Goal: Task Accomplishment & Management: Complete application form

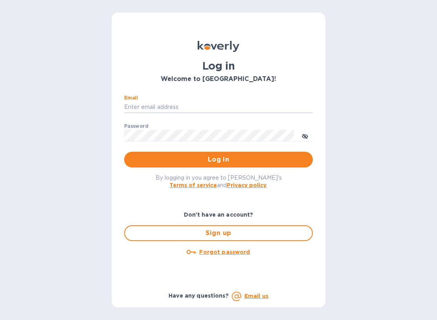
type input "Rustyb158@gmail.com"
click at [219, 159] on button "Log in" at bounding box center [218, 160] width 189 height 16
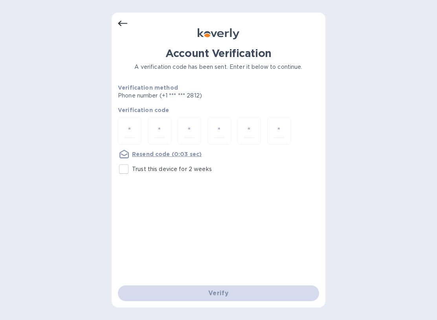
click at [134, 124] on input "number" at bounding box center [130, 131] width 10 height 15
type input "6"
type input "9"
type input "3"
type input "6"
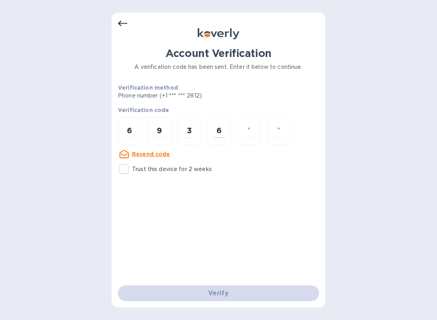
type input "6"
type input "3"
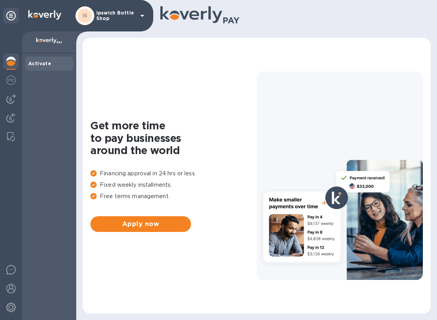
click at [57, 44] on img at bounding box center [49, 41] width 26 height 6
click at [14, 98] on img at bounding box center [10, 98] width 9 height 9
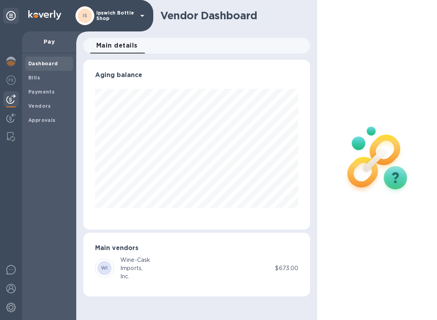
scroll to position [170, 227]
click at [48, 119] on b "Approvals" at bounding box center [42, 120] width 28 height 6
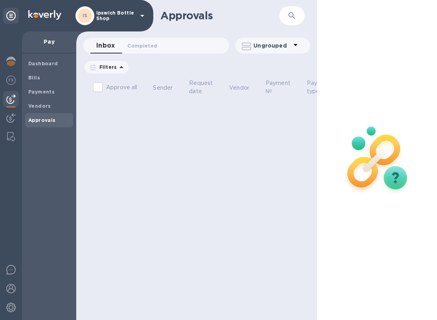
click at [53, 66] on span "Dashboard" at bounding box center [43, 64] width 30 height 8
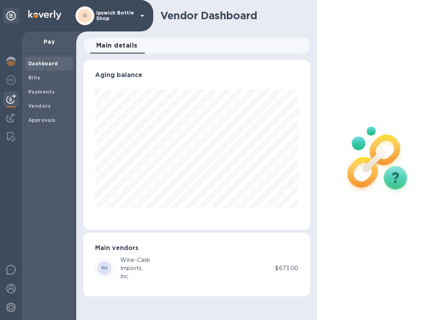
scroll to position [170, 227]
click at [38, 79] on b "Bills" at bounding box center [34, 78] width 12 height 6
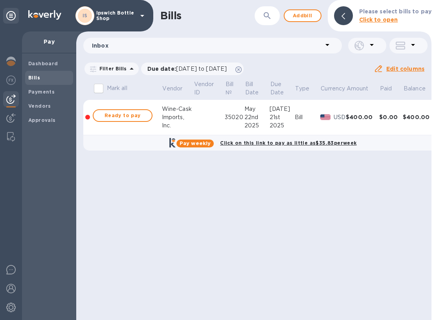
click at [129, 70] on icon at bounding box center [131, 68] width 9 height 9
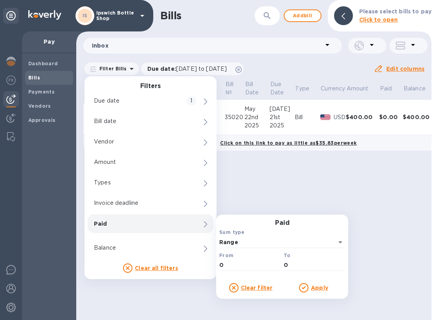
click at [126, 264] on icon at bounding box center [127, 267] width 9 height 9
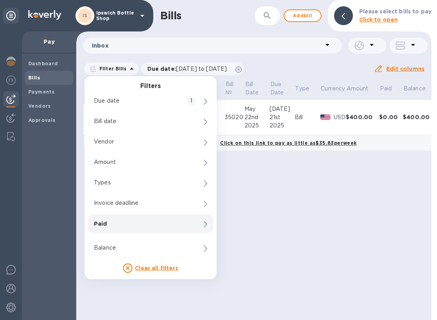
click at [109, 48] on p "Inbox" at bounding box center [207, 46] width 231 height 8
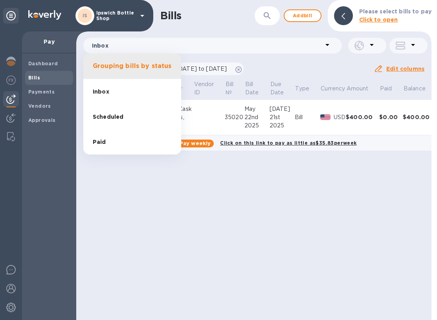
click at [105, 88] on span "Inbox" at bounding box center [101, 92] width 17 height 8
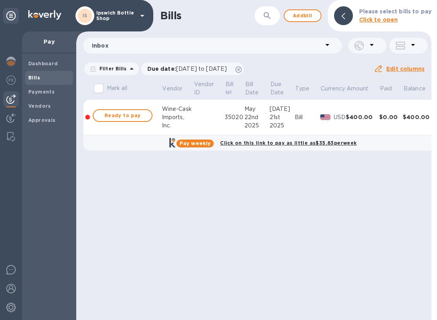
click at [328, 46] on icon at bounding box center [327, 45] width 4 height 2
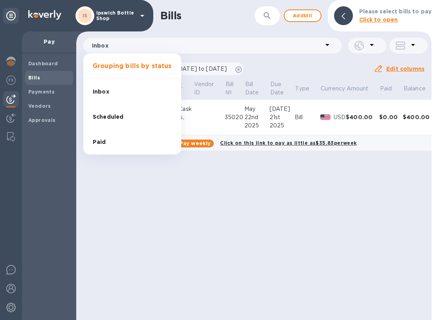
click at [290, 230] on div at bounding box center [218, 160] width 437 height 320
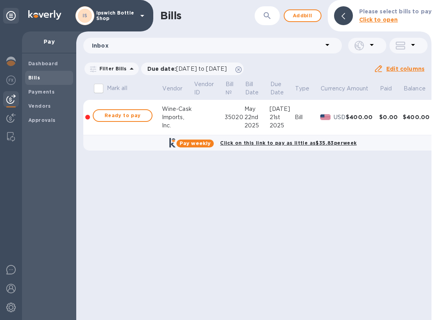
click at [377, 46] on div at bounding box center [367, 46] width 38 height 16
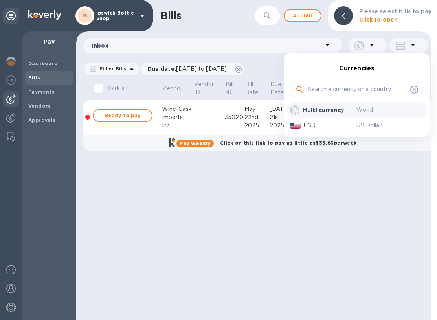
click at [357, 194] on div at bounding box center [218, 160] width 437 height 320
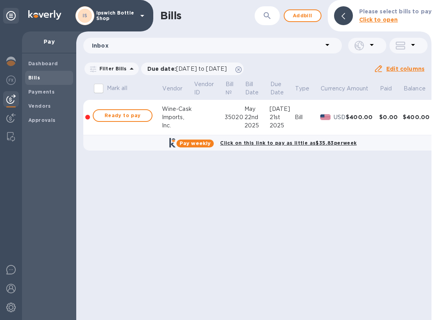
click at [421, 38] on icon at bounding box center [425, 37] width 13 height 13
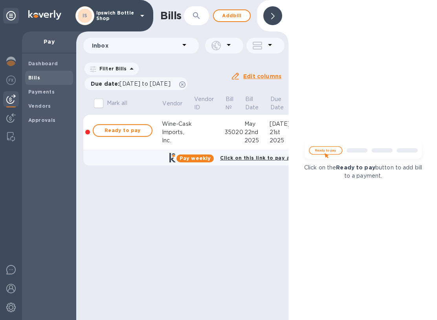
click at [271, 73] on u "Edit columns" at bounding box center [262, 76] width 38 height 6
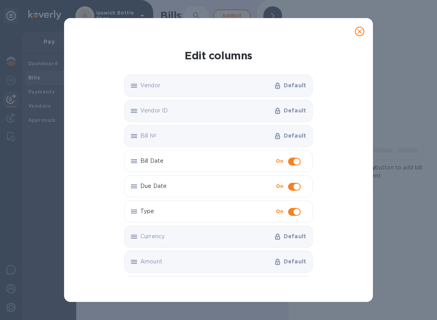
click at [360, 33] on icon "close" at bounding box center [360, 32] width 8 height 8
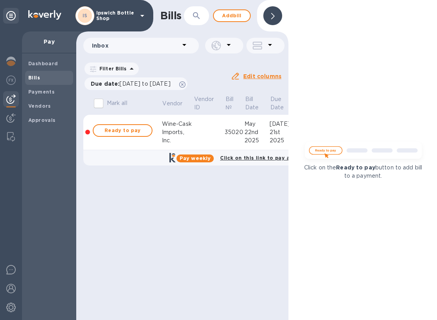
click at [127, 126] on span "Ready to pay" at bounding box center [123, 130] width 46 height 9
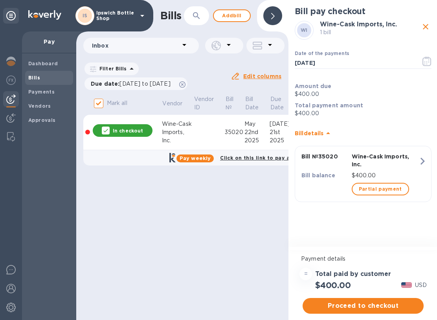
click at [428, 24] on icon "close" at bounding box center [425, 26] width 9 height 9
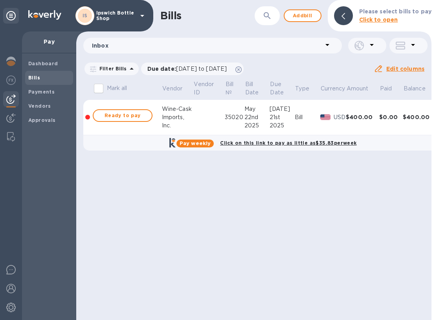
click at [382, 17] on b "Click to open" at bounding box center [378, 20] width 39 height 6
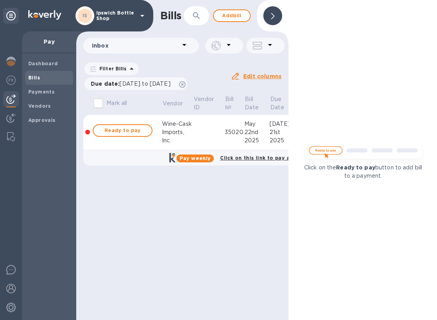
click at [265, 74] on u "Edit columns" at bounding box center [262, 76] width 38 height 6
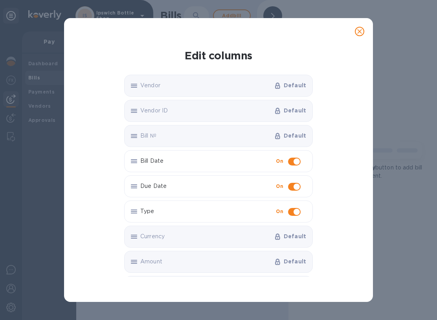
click at [362, 34] on icon "close" at bounding box center [360, 32] width 8 height 8
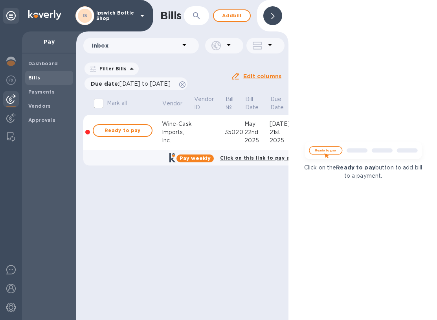
click at [98, 104] on input "Mark all" at bounding box center [98, 103] width 17 height 17
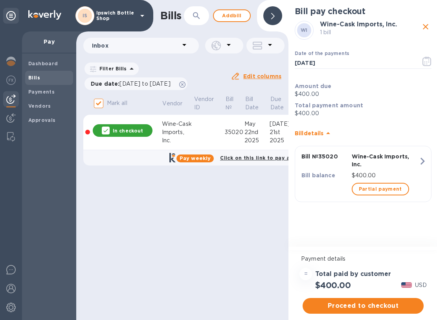
click at [97, 107] on input "Mark all" at bounding box center [98, 103] width 17 height 17
checkbox input "false"
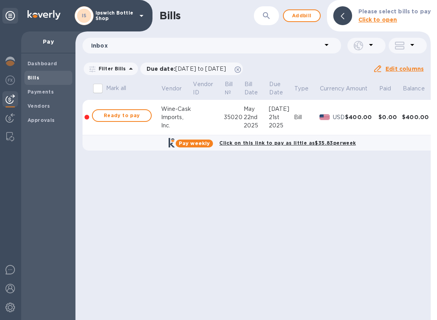
scroll to position [0, 1]
click at [298, 118] on div "Bill" at bounding box center [307, 117] width 26 height 8
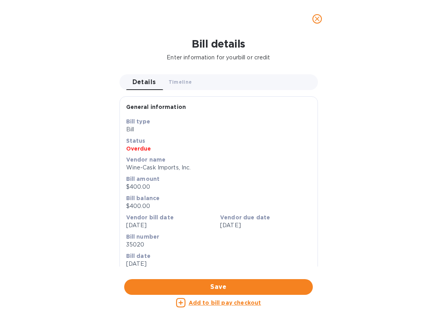
click at [190, 79] on span "Timeline 0" at bounding box center [181, 82] width 24 height 8
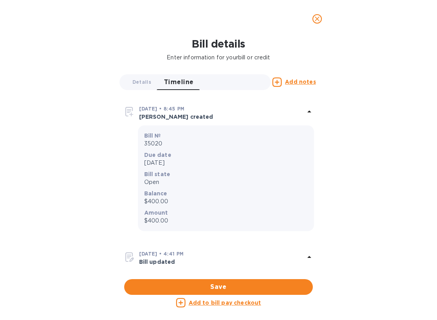
click at [188, 84] on span "Timeline 0" at bounding box center [179, 82] width 30 height 11
click at [317, 16] on icon "close" at bounding box center [317, 19] width 8 height 8
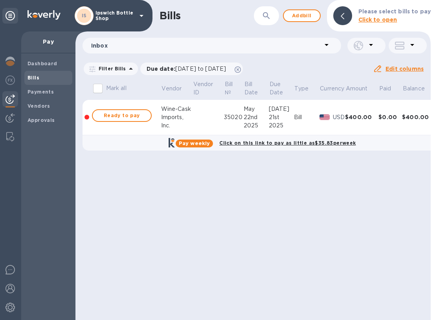
click at [43, 103] on b "Vendors" at bounding box center [39, 106] width 23 height 6
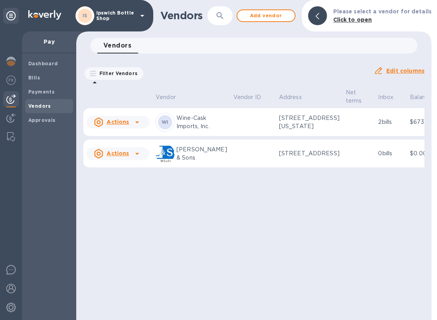
click at [134, 158] on icon at bounding box center [136, 153] width 9 height 9
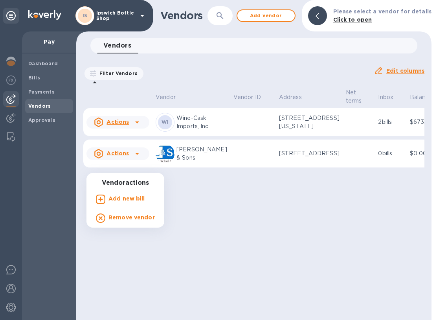
click at [142, 197] on b "Add new bill" at bounding box center [126, 198] width 37 height 6
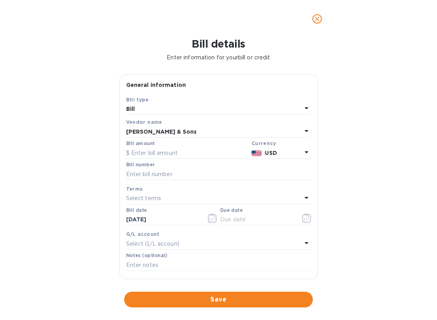
click at [171, 149] on input "text" at bounding box center [187, 153] width 122 height 12
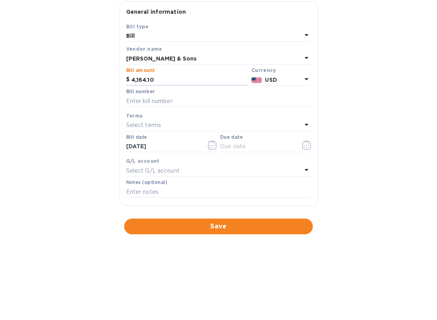
type input "4,164.10"
click at [170, 168] on input "text" at bounding box center [218, 174] width 185 height 12
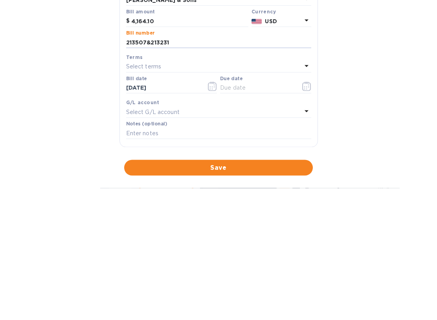
type input "213507&213231"
click at [217, 209] on button "button" at bounding box center [212, 218] width 18 height 19
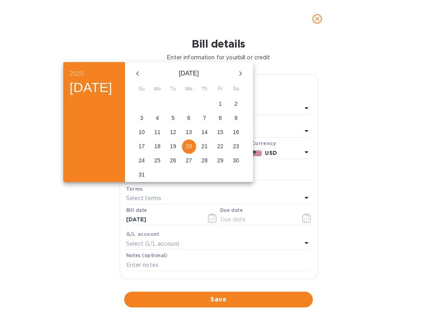
click at [196, 148] on span "20" at bounding box center [189, 146] width 14 height 8
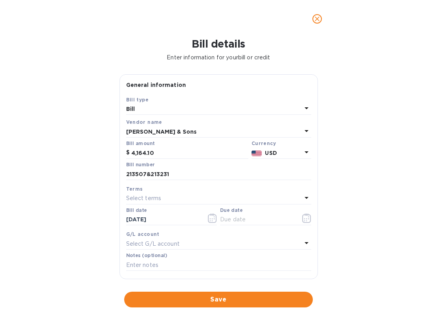
click at [309, 217] on icon "button" at bounding box center [306, 217] width 9 height 9
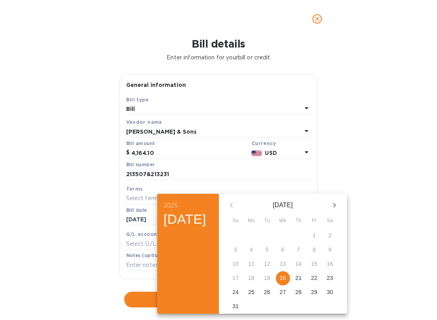
click at [290, 278] on span "20" at bounding box center [283, 278] width 14 height 8
type input "[DATE]"
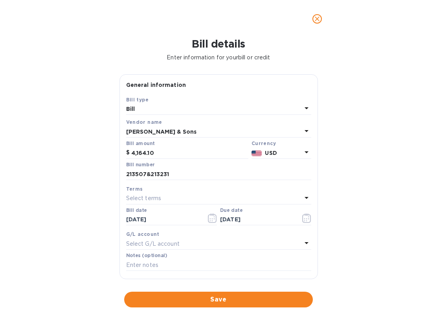
click at [211, 217] on icon "button" at bounding box center [212, 217] width 9 height 9
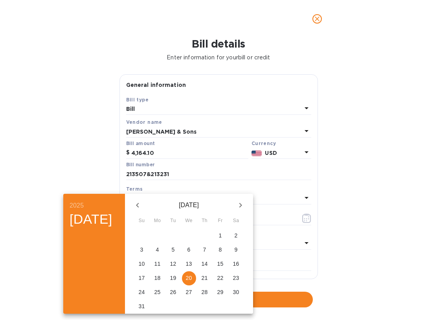
click at [196, 263] on span "13" at bounding box center [189, 264] width 14 height 8
type input "[DATE]"
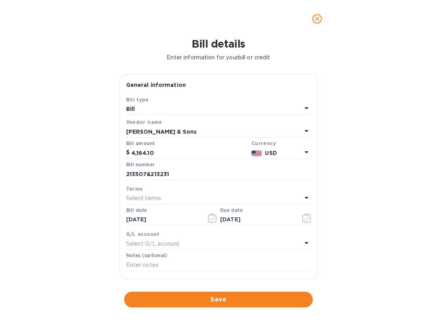
click at [238, 239] on div "Select G/L account" at bounding box center [214, 243] width 176 height 11
click at [297, 268] on icon at bounding box center [296, 266] width 6 height 6
click at [296, 265] on icon at bounding box center [296, 266] width 4 height 4
click at [227, 298] on span "Save" at bounding box center [218, 299] width 176 height 9
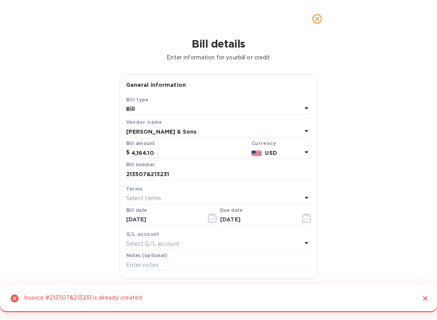
click at [12, 299] on icon at bounding box center [15, 298] width 8 height 8
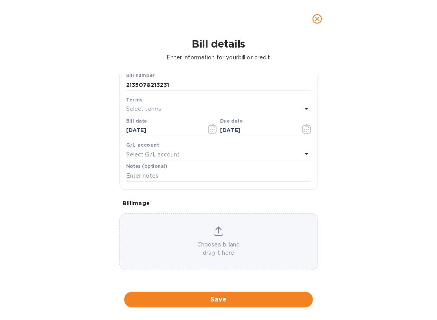
scroll to position [90, 0]
click at [234, 303] on span "Save" at bounding box center [218, 299] width 176 height 9
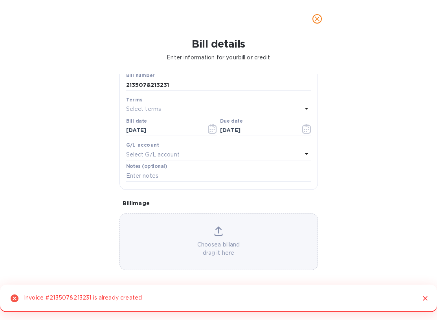
click at [304, 156] on icon at bounding box center [306, 153] width 9 height 9
click at [172, 174] on input "text" at bounding box center [219, 177] width 139 height 12
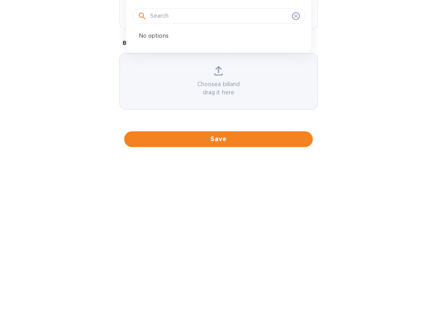
click at [408, 81] on div "Bill details Enter information for your bill or credit General information Save…" at bounding box center [218, 179] width 437 height 282
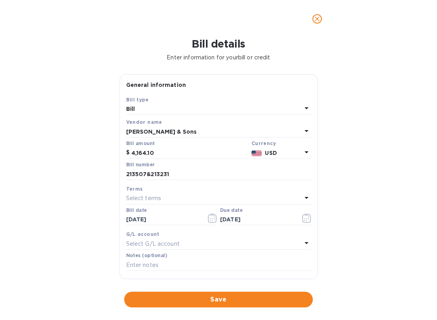
scroll to position [0, 0]
click at [194, 193] on div "Select terms" at bounding box center [214, 198] width 176 height 11
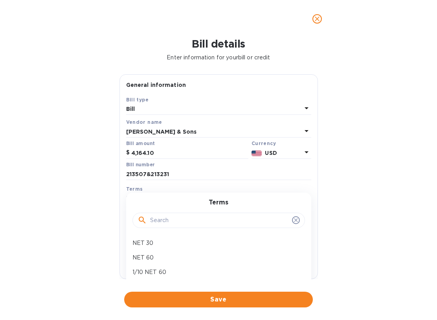
click at [298, 223] on icon at bounding box center [296, 220] width 6 height 6
click at [296, 222] on icon at bounding box center [296, 220] width 6 height 6
click at [288, 221] on input "text" at bounding box center [219, 221] width 139 height 12
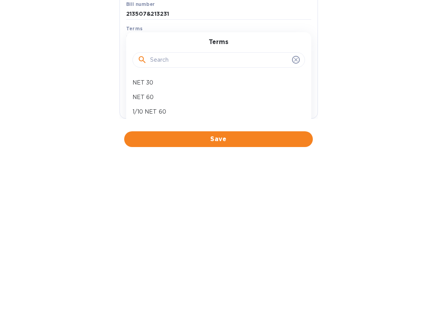
click at [220, 295] on span "Save" at bounding box center [218, 299] width 176 height 9
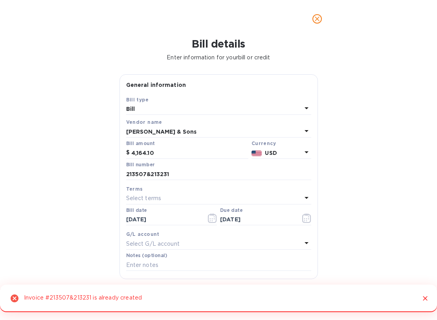
click at [169, 298] on div "Invoice #213507&213231 is already created" at bounding box center [218, 299] width 437 height 28
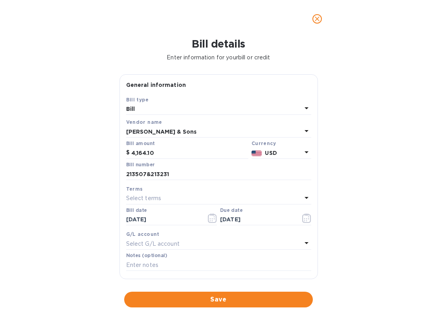
click at [319, 20] on icon "close" at bounding box center [317, 19] width 8 height 8
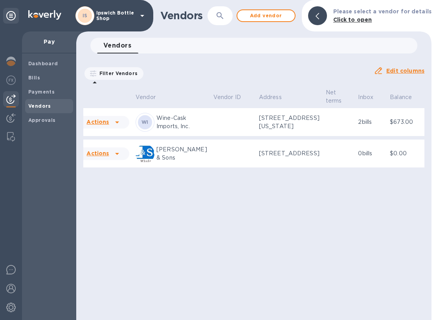
scroll to position [0, 20]
click at [428, 161] on p "Connected to vendor" at bounding box center [443, 153] width 30 height 17
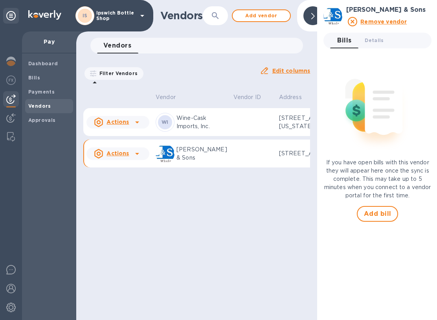
click at [56, 88] on span "Payments" at bounding box center [49, 92] width 42 height 8
